Goal: Task Accomplishment & Management: Manage account settings

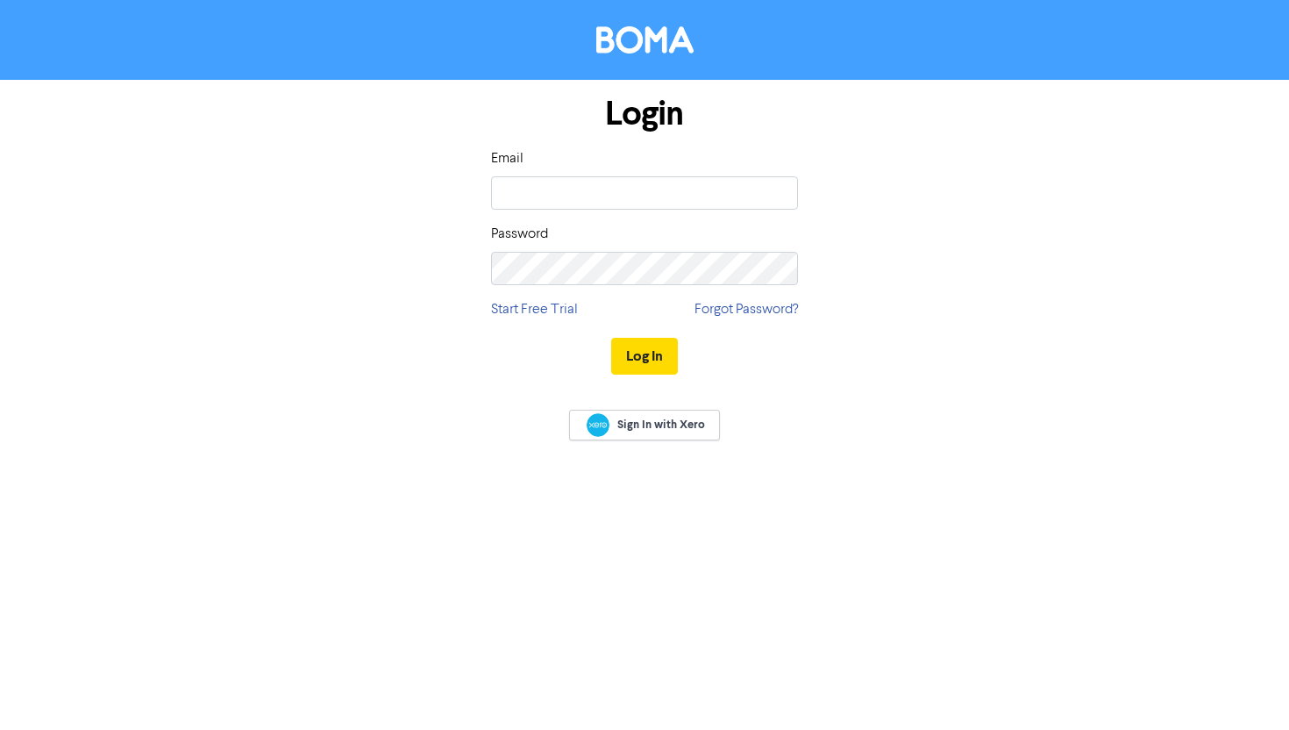
type input "[PERSON_NAME][EMAIL_ADDRESS][DOMAIN_NAME]"
click at [594, 289] on div "Login Email [PERSON_NAME][EMAIL_ADDRESS][DOMAIN_NAME] Password Start Free Trial…" at bounding box center [644, 236] width 333 height 312
click at [611, 338] on button "Log In" at bounding box center [644, 356] width 67 height 37
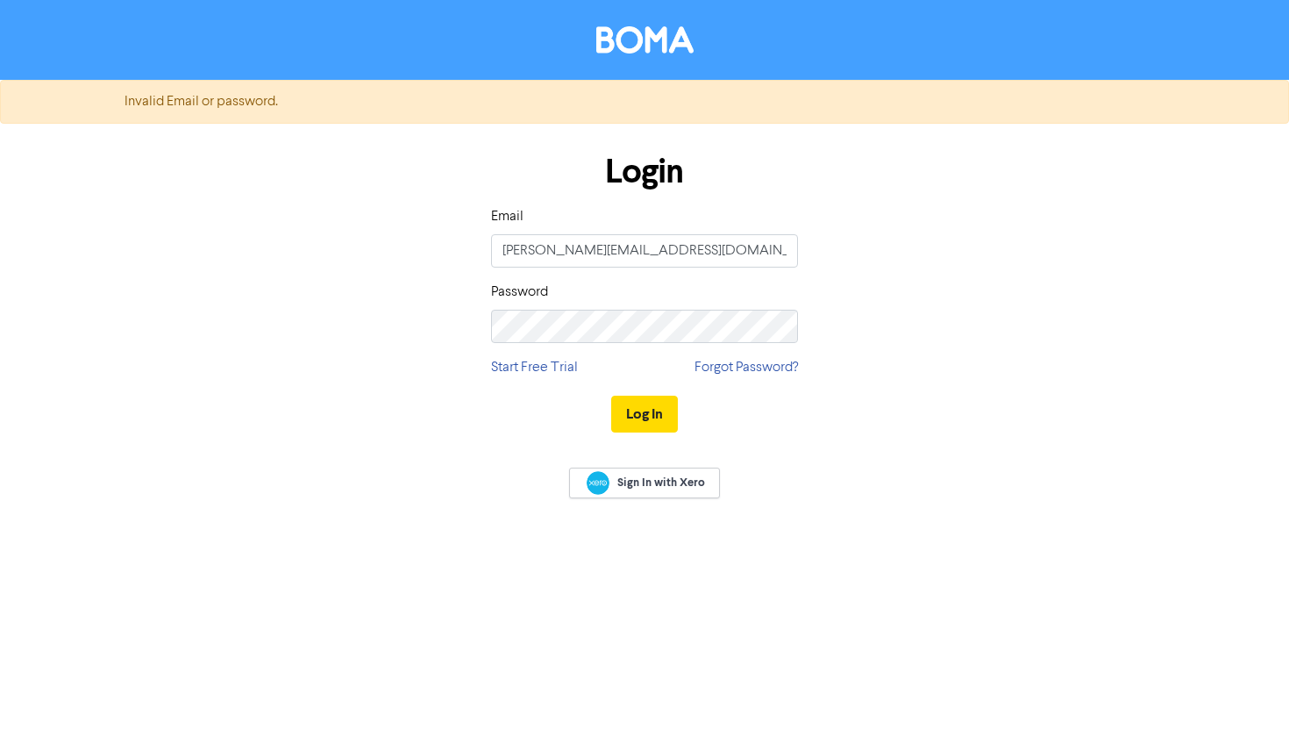
click at [539, 307] on div "Password" at bounding box center [644, 312] width 307 height 61
click at [611, 396] on button "Log In" at bounding box center [644, 414] width 67 height 37
